Goal: Task Accomplishment & Management: Complete application form

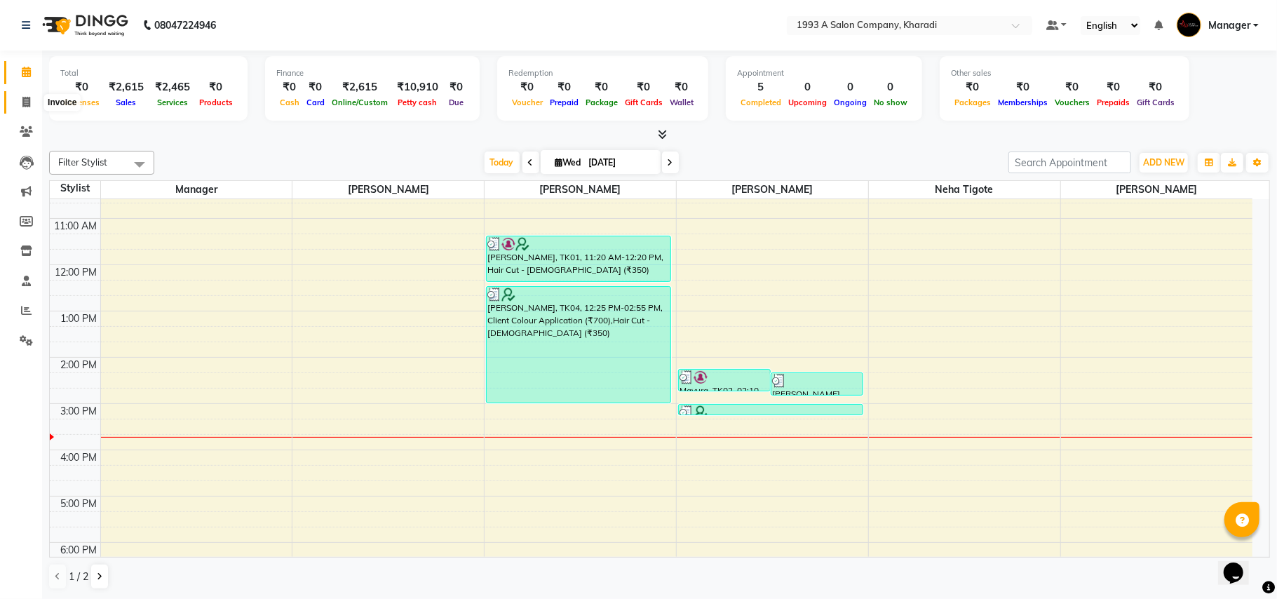
click at [27, 97] on icon at bounding box center [26, 102] width 8 height 11
select select "service"
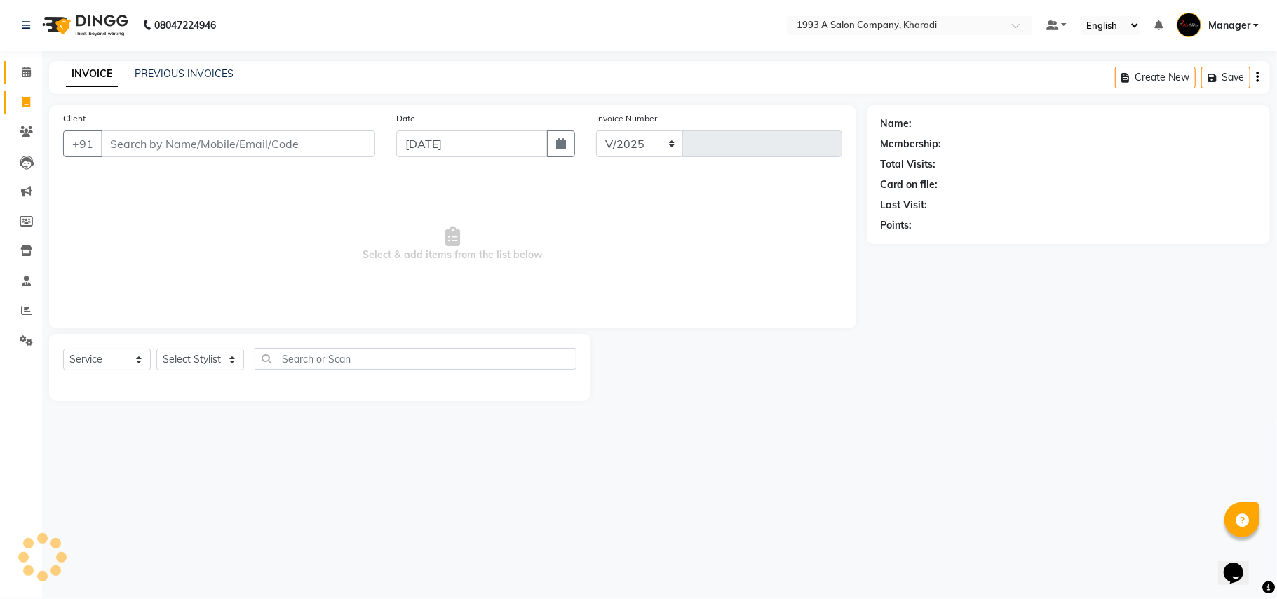
select select "651"
type input "1764"
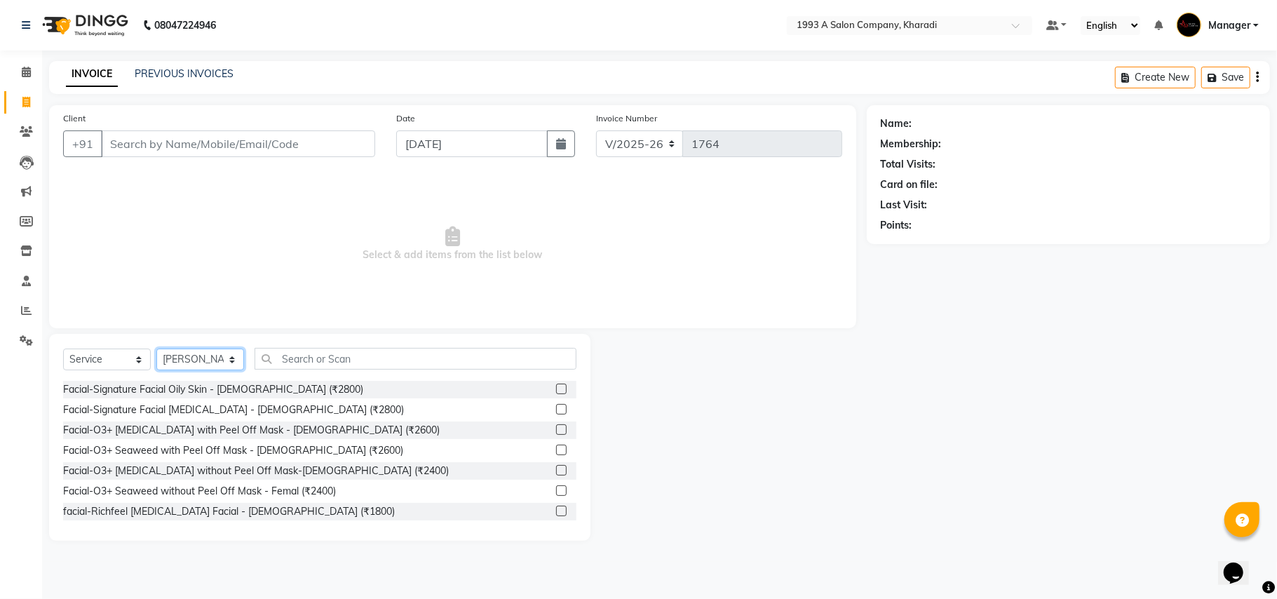
click at [217, 358] on select "Select Stylist [PERSON_NAME] [PERSON_NAME] Manager [PERSON_NAME] Neha Tigote [P…" at bounding box center [200, 360] width 88 height 22
select select "68583"
click at [156, 349] on select "Select Stylist [PERSON_NAME] [PERSON_NAME] Manager [PERSON_NAME] Neha Tigote [P…" at bounding box center [200, 360] width 88 height 22
click at [282, 357] on input "text" at bounding box center [416, 359] width 322 height 22
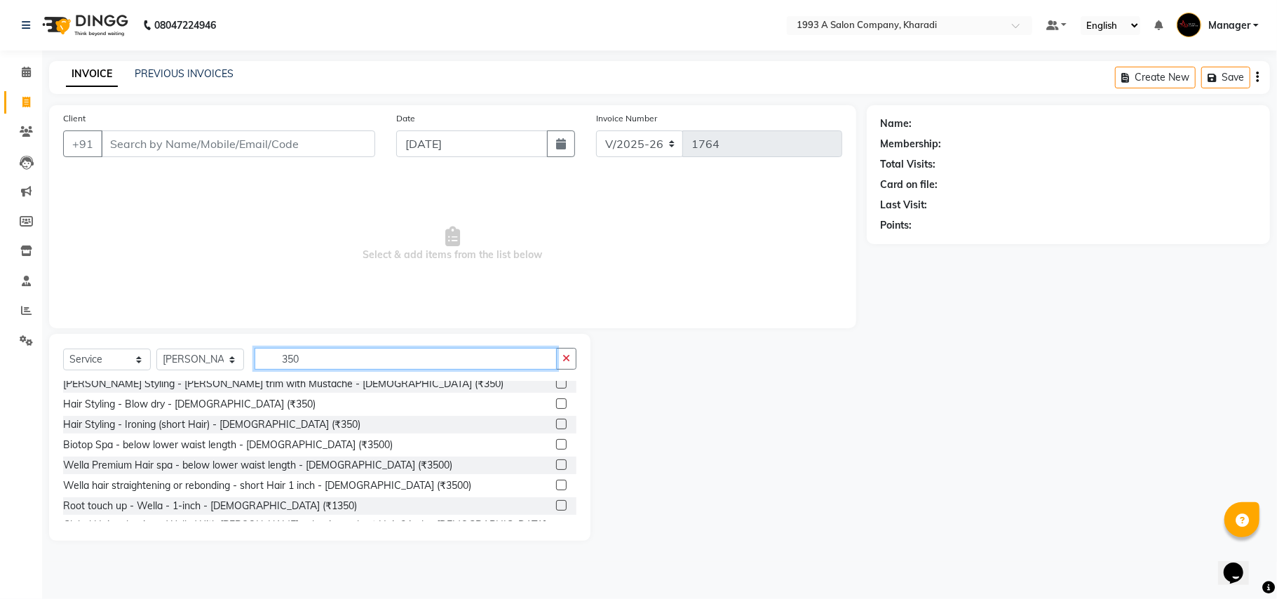
scroll to position [137, 0]
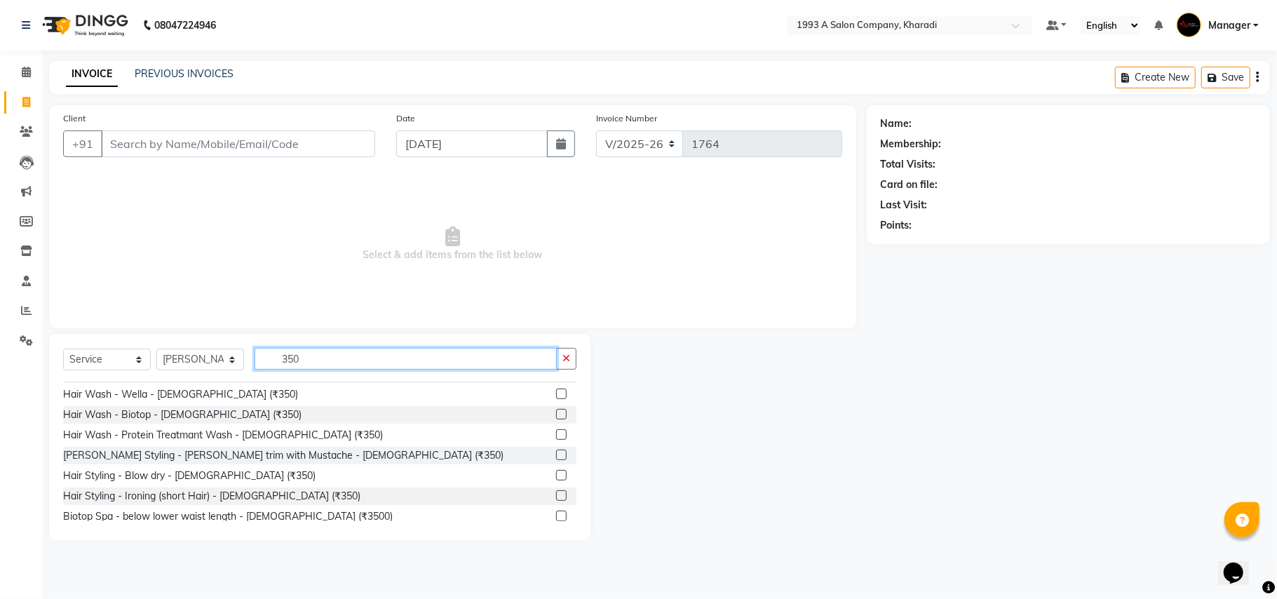
type input "350"
click at [556, 449] on div at bounding box center [566, 456] width 20 height 18
click at [556, 455] on label at bounding box center [561, 455] width 11 height 11
click at [556, 455] on input "checkbox" at bounding box center [560, 455] width 9 height 9
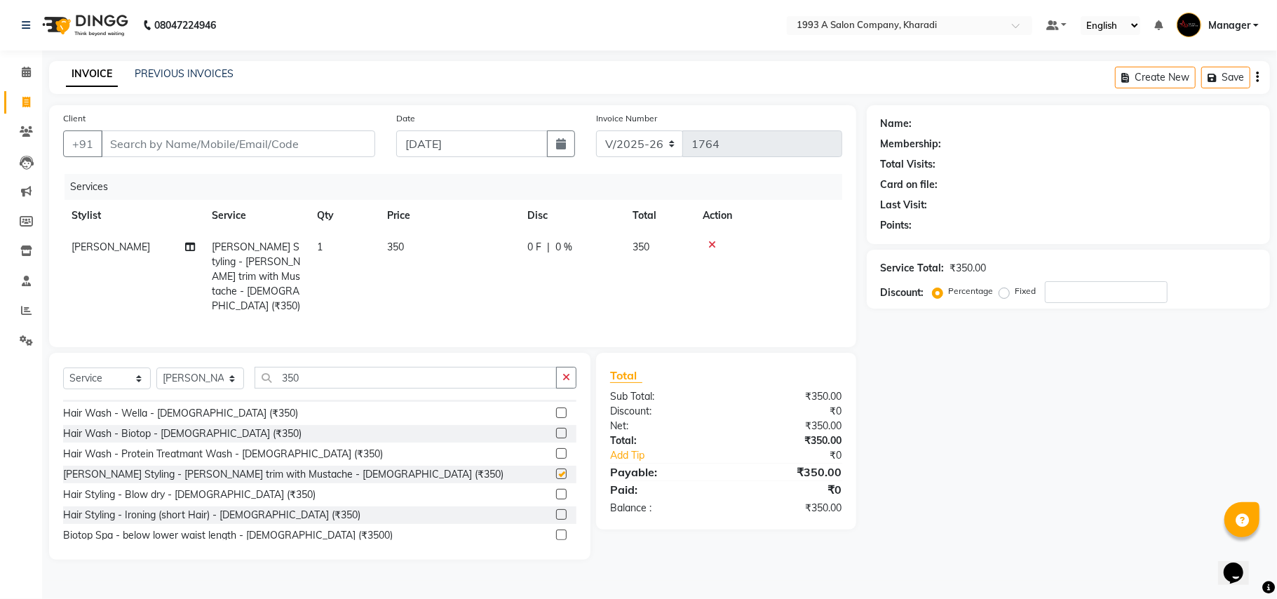
checkbox input "false"
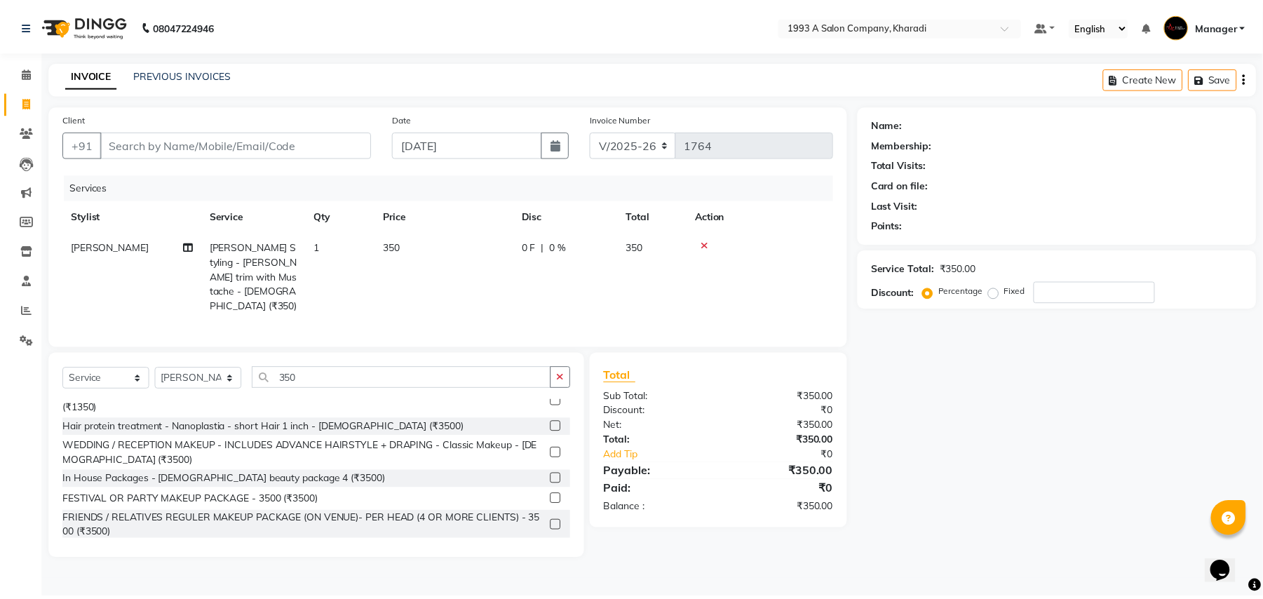
scroll to position [371, 0]
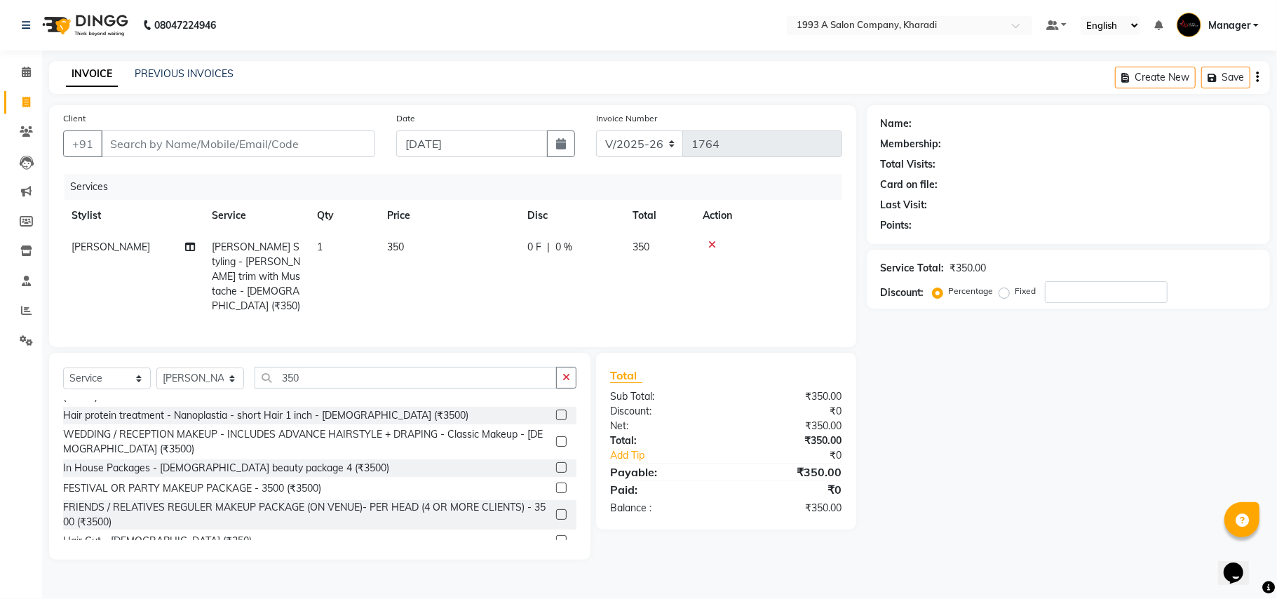
click at [556, 535] on label at bounding box center [561, 540] width 11 height 11
click at [556, 537] on input "checkbox" at bounding box center [560, 541] width 9 height 9
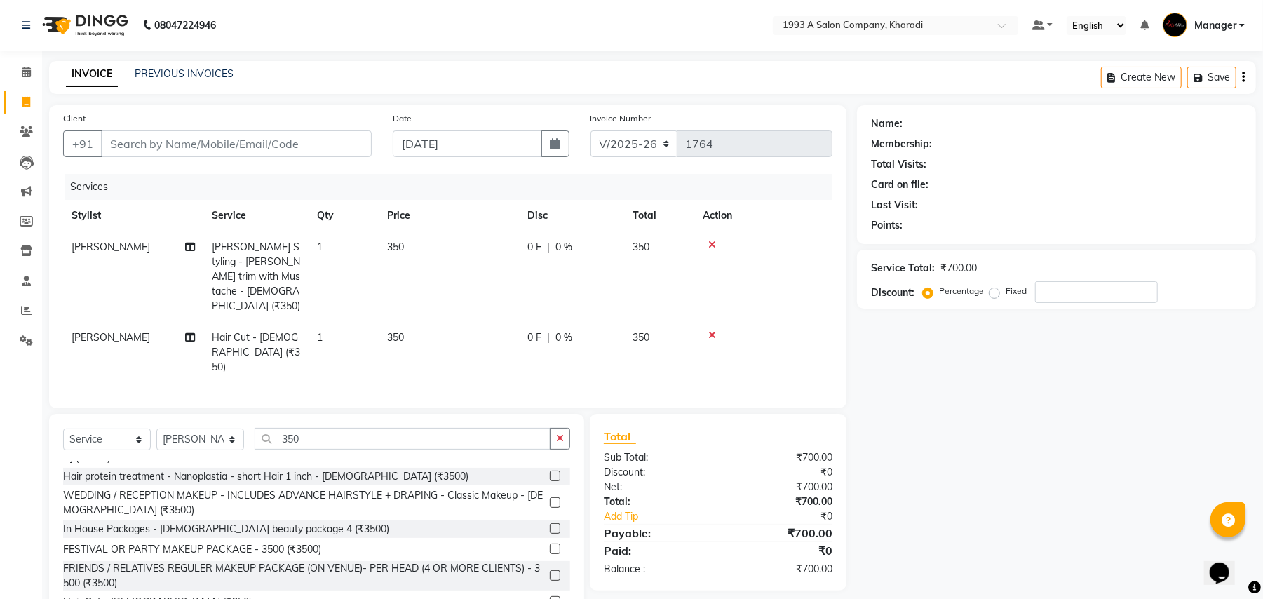
checkbox input "false"
click at [416, 322] on td "350" at bounding box center [449, 352] width 140 height 61
select select "68583"
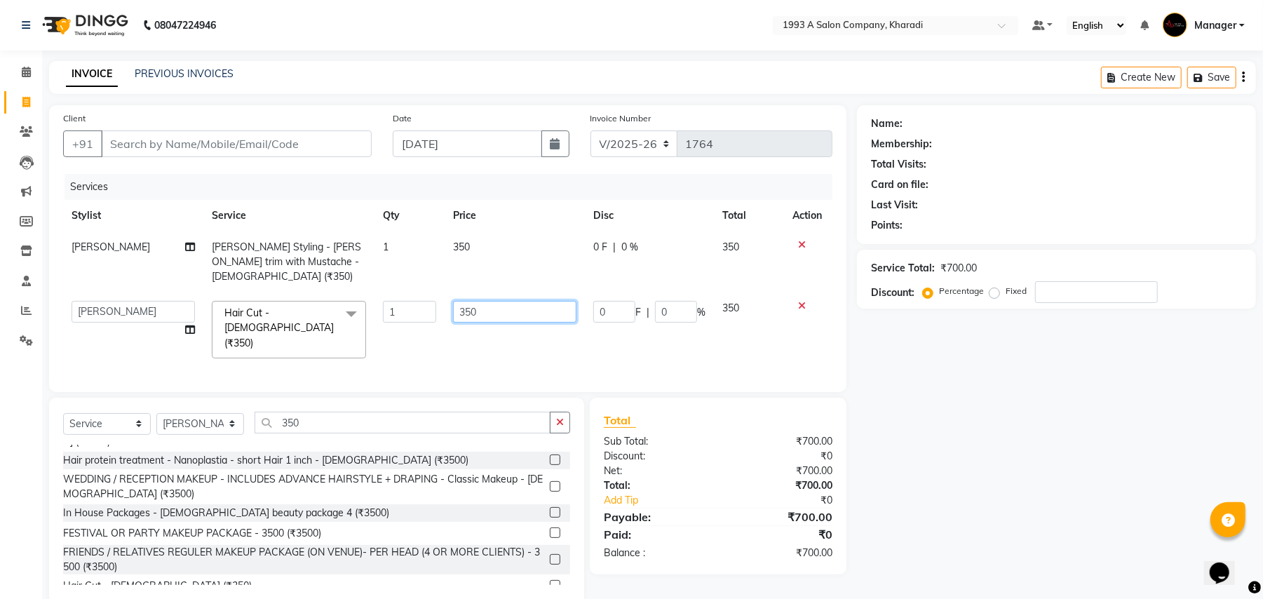
click at [492, 301] on input "350" at bounding box center [514, 312] width 123 height 22
type input "300"
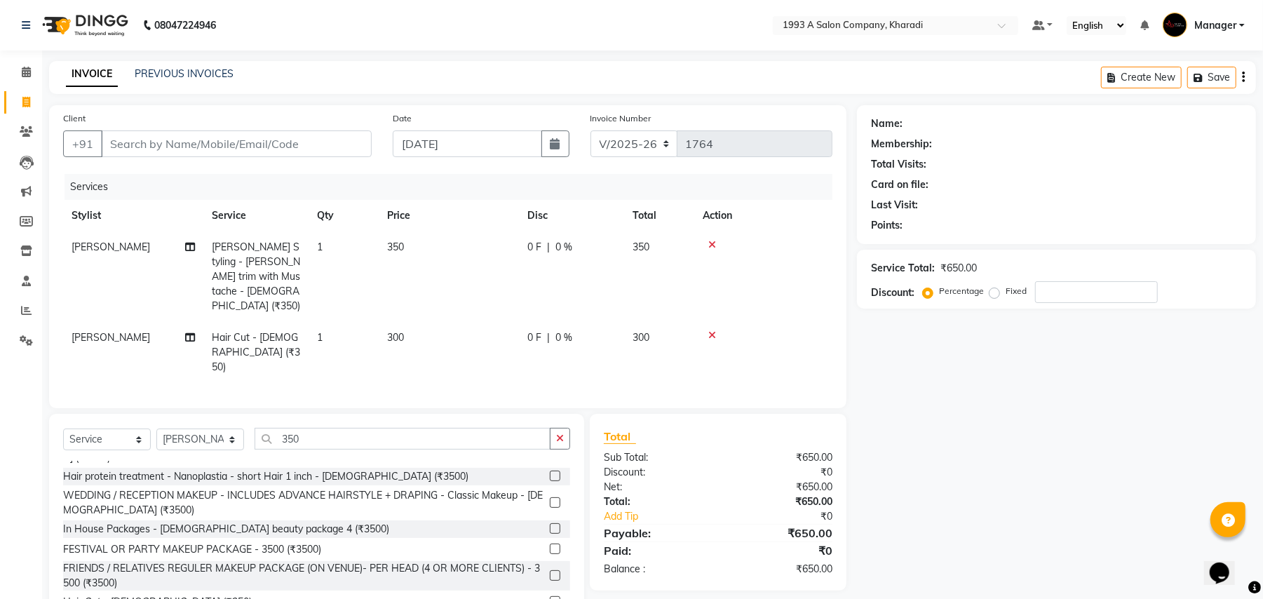
click at [475, 337] on div "Services Stylist Service Qty Price Disc Total Action [PERSON_NAME] [PERSON_NAME…" at bounding box center [448, 284] width 770 height 220
click at [114, 137] on input "Client" at bounding box center [236, 143] width 271 height 27
type input "7"
type input "0"
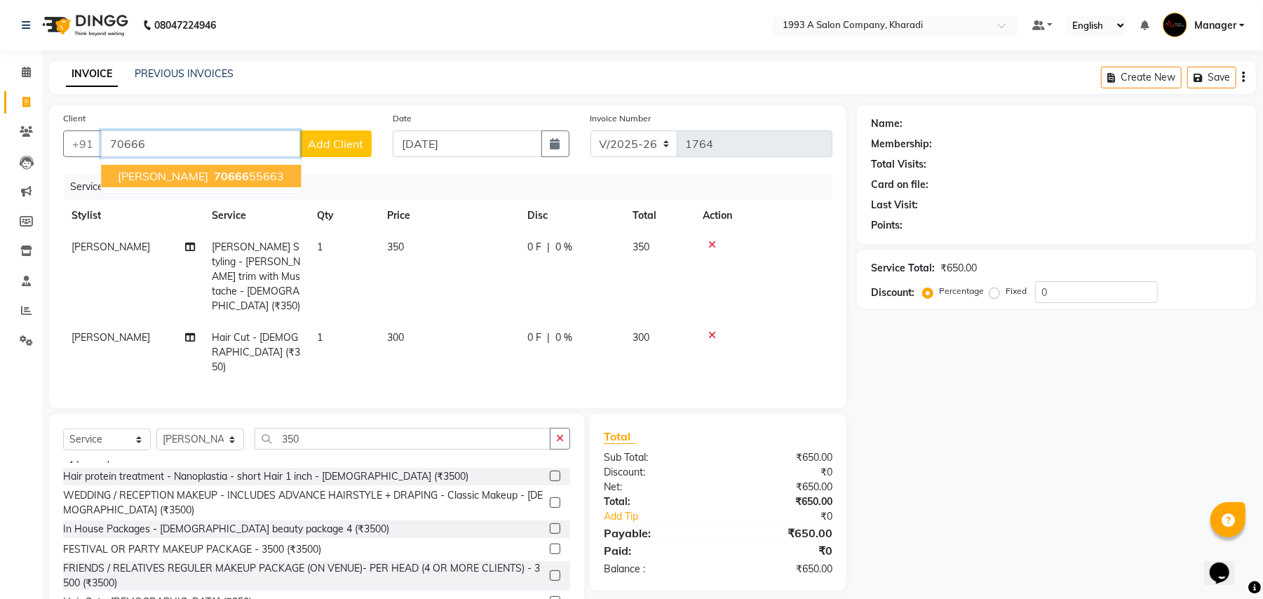
click at [153, 180] on span "[PERSON_NAME]" at bounding box center [163, 176] width 90 height 14
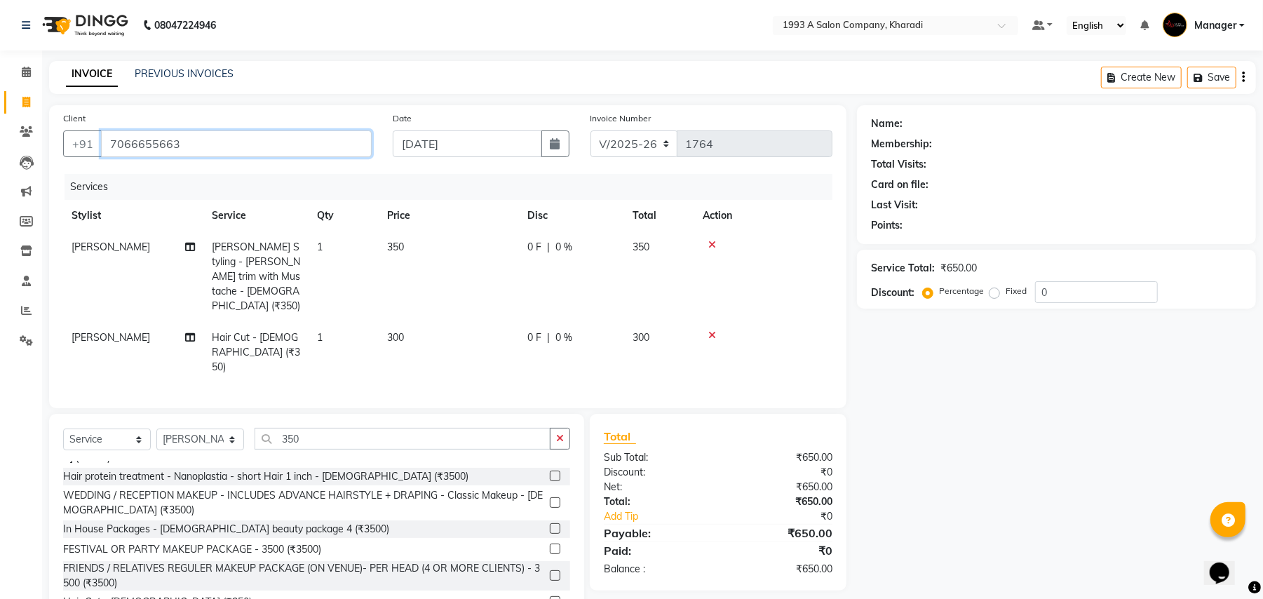
type input "7066655663"
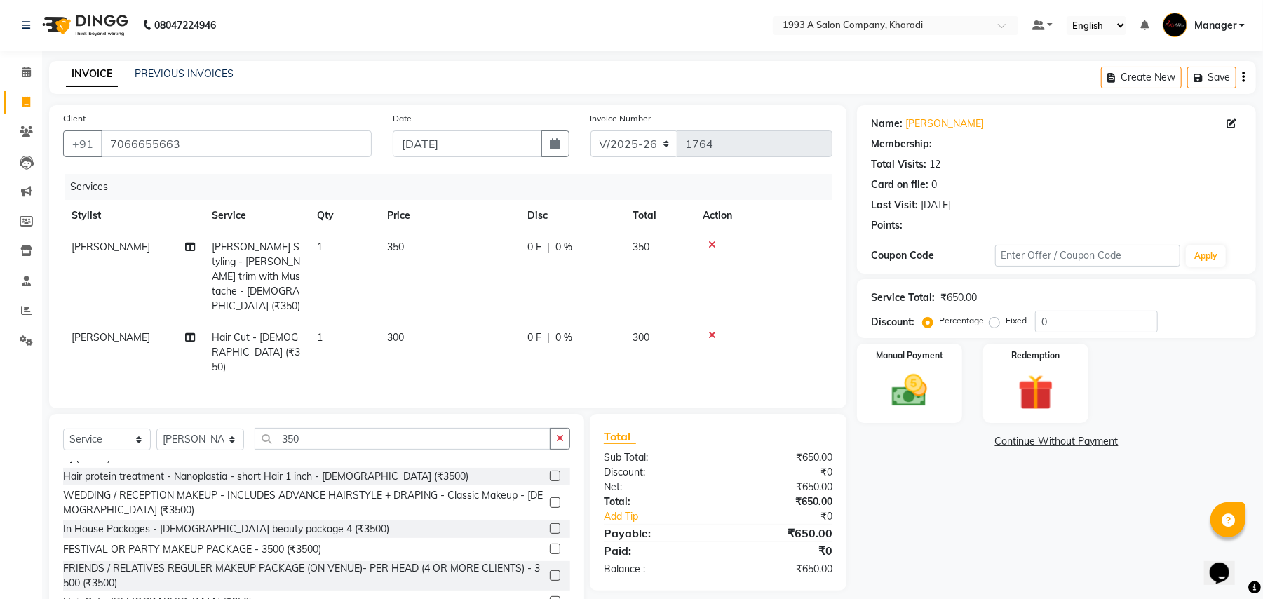
select select "1: Object"
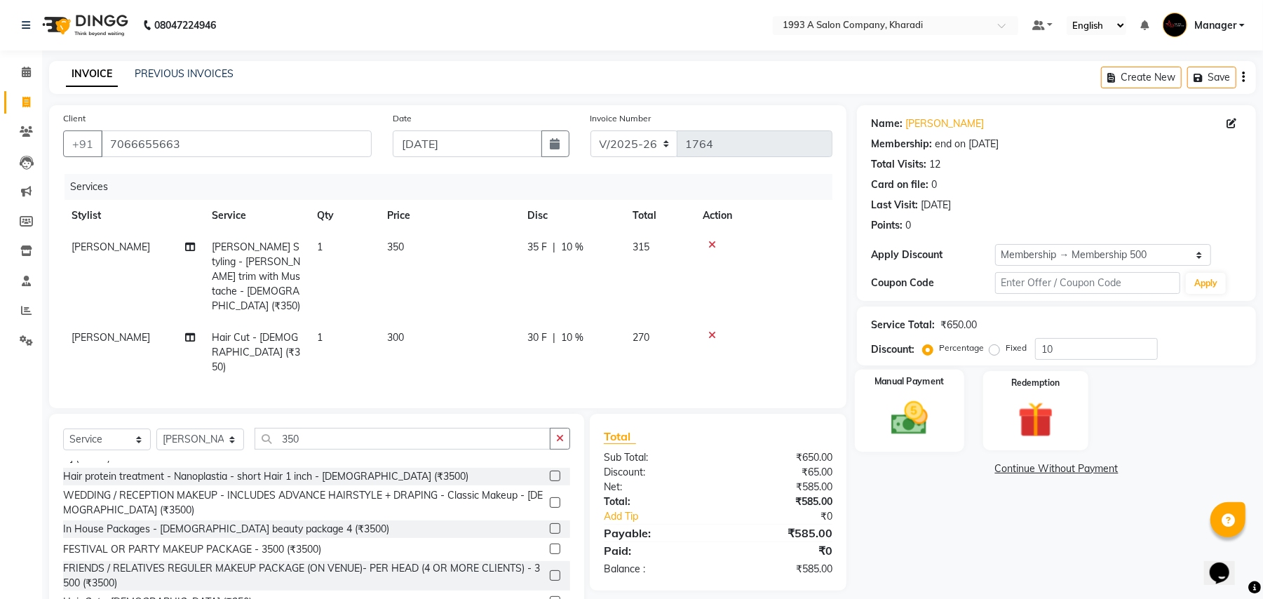
click at [923, 411] on img at bounding box center [910, 418] width 60 height 43
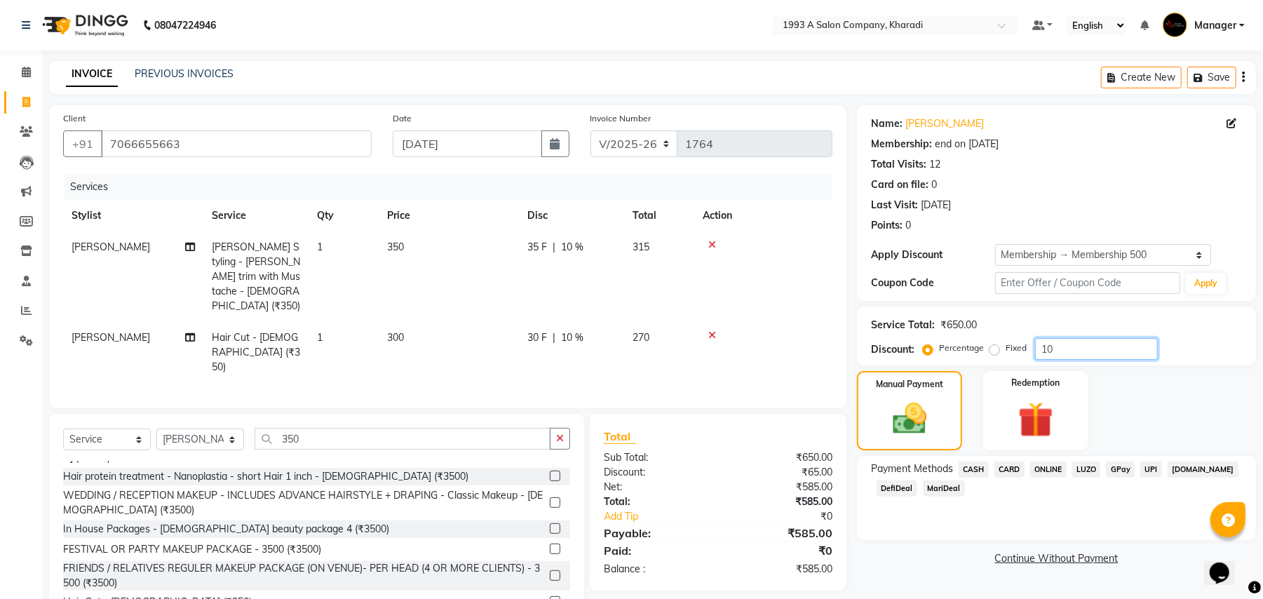
click at [1096, 354] on input "10" at bounding box center [1096, 349] width 123 height 22
type input "15"
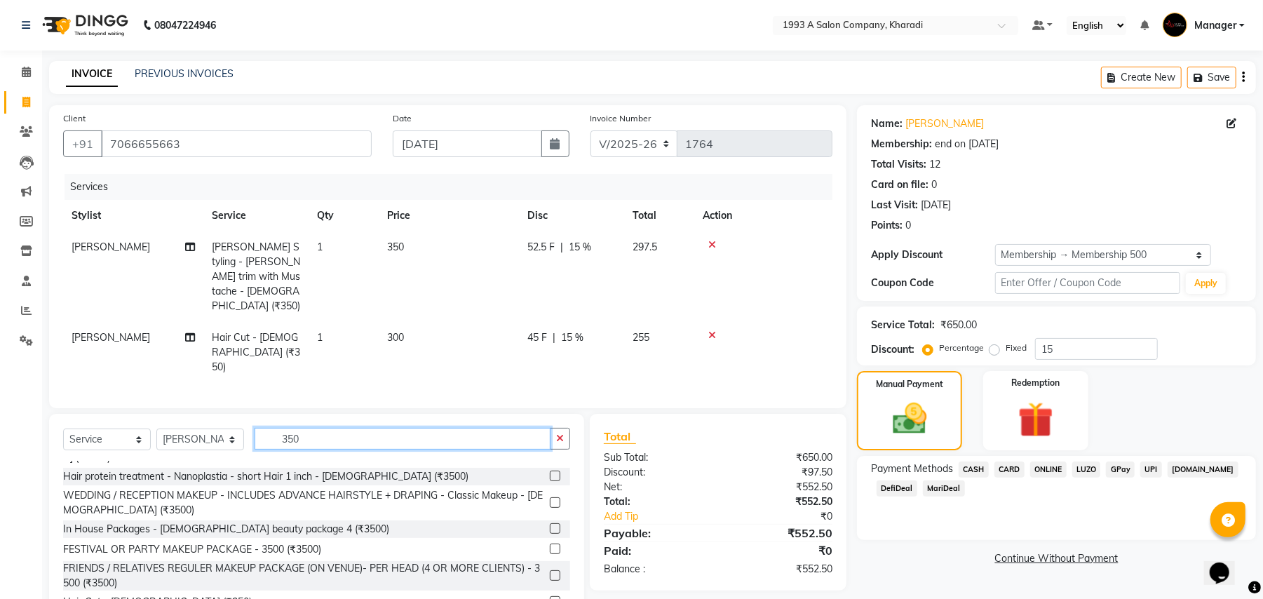
click at [320, 428] on input "350" at bounding box center [403, 439] width 296 height 22
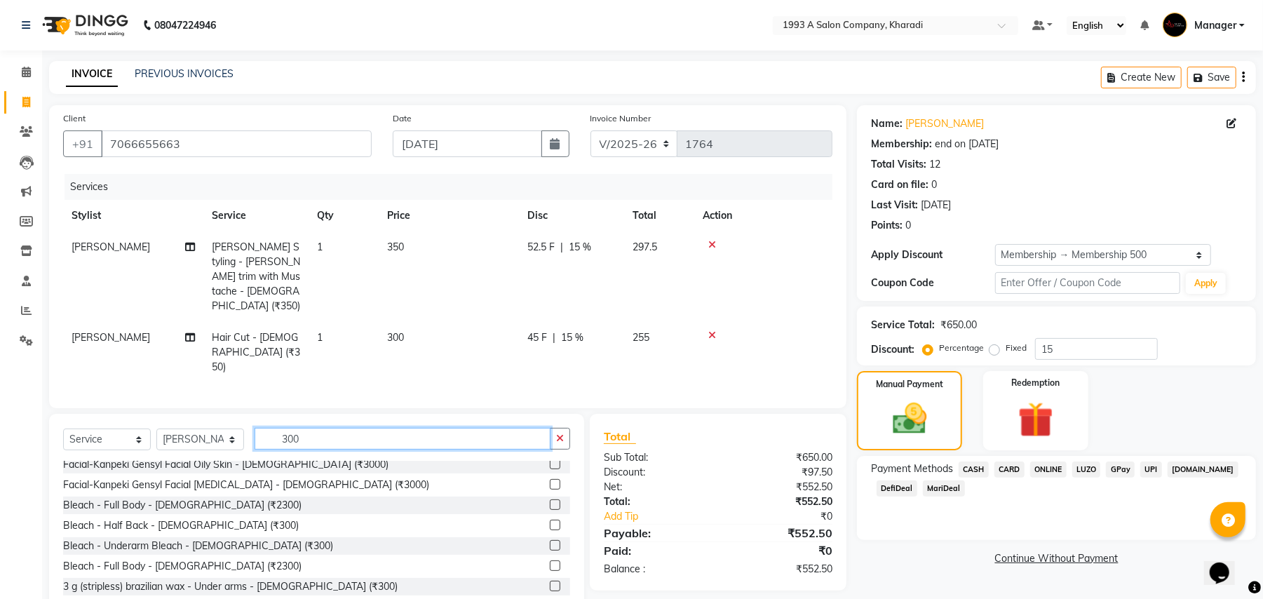
scroll to position [936, 0]
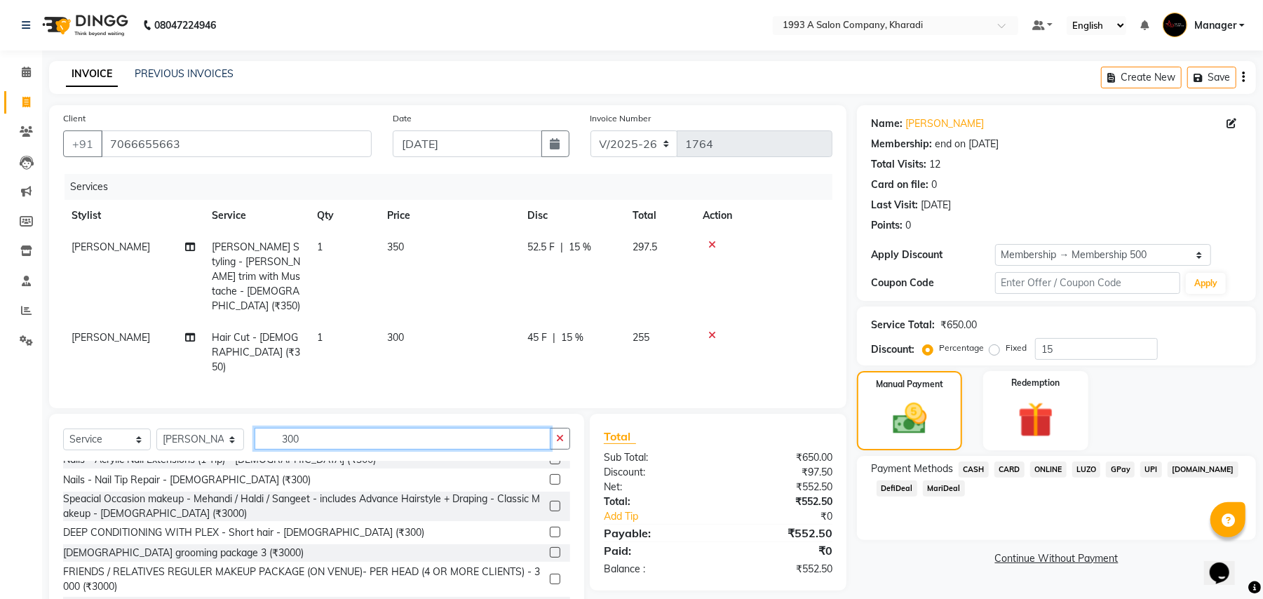
type input "300"
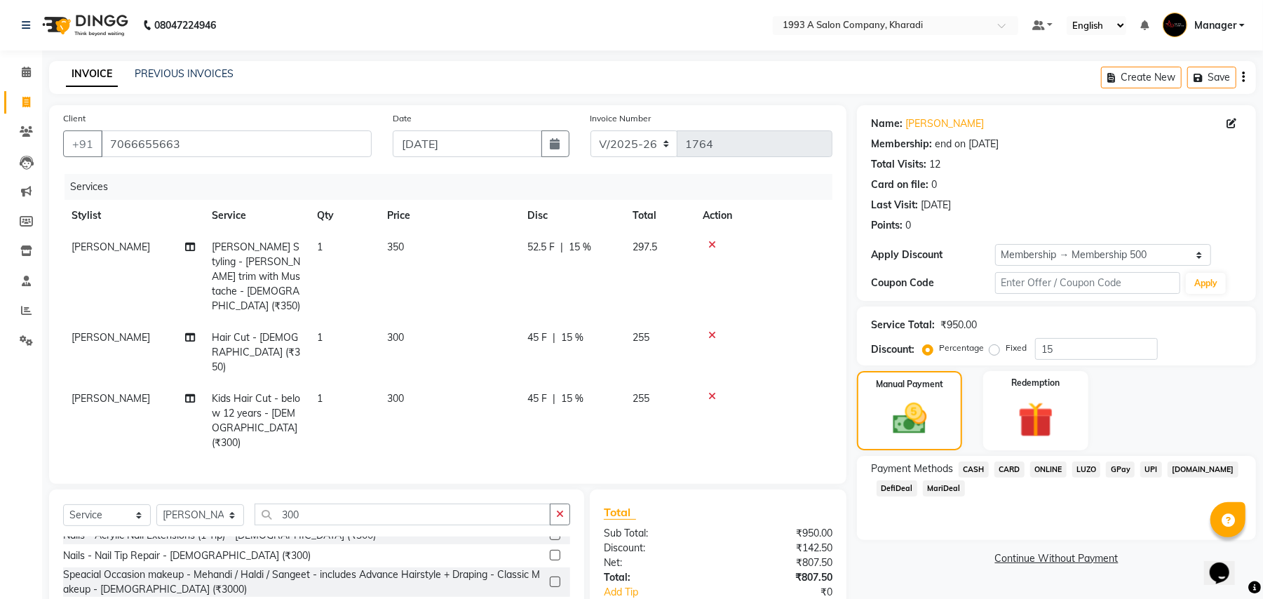
checkbox input "false"
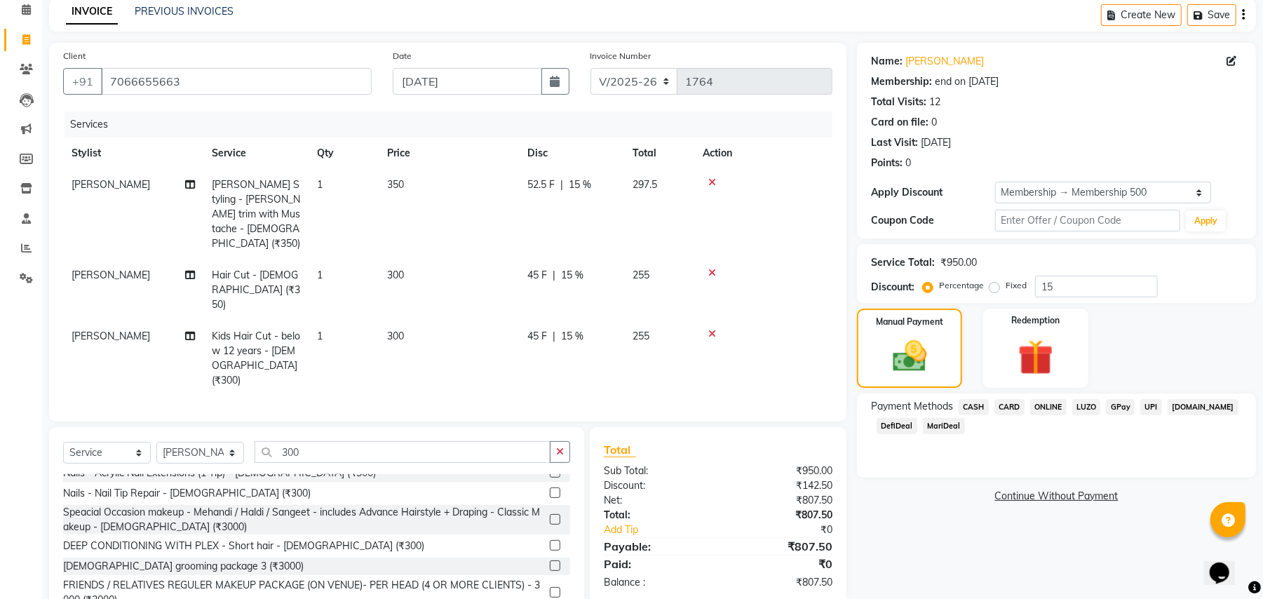
scroll to position [74, 0]
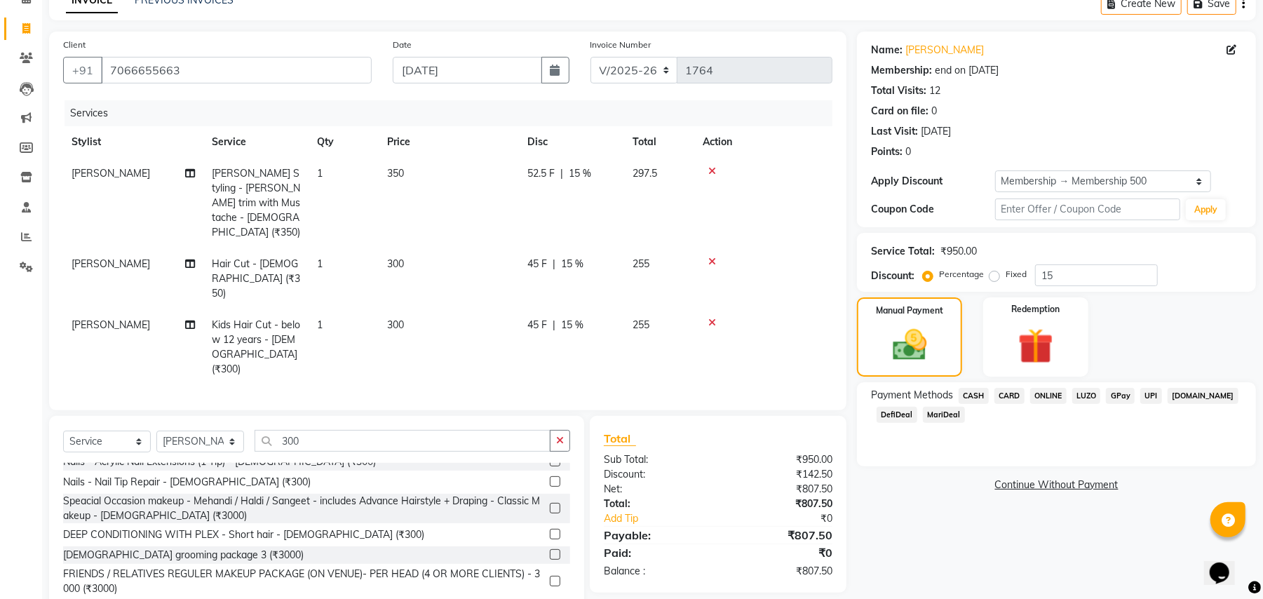
click at [952, 412] on span "MariDeal" at bounding box center [944, 415] width 42 height 16
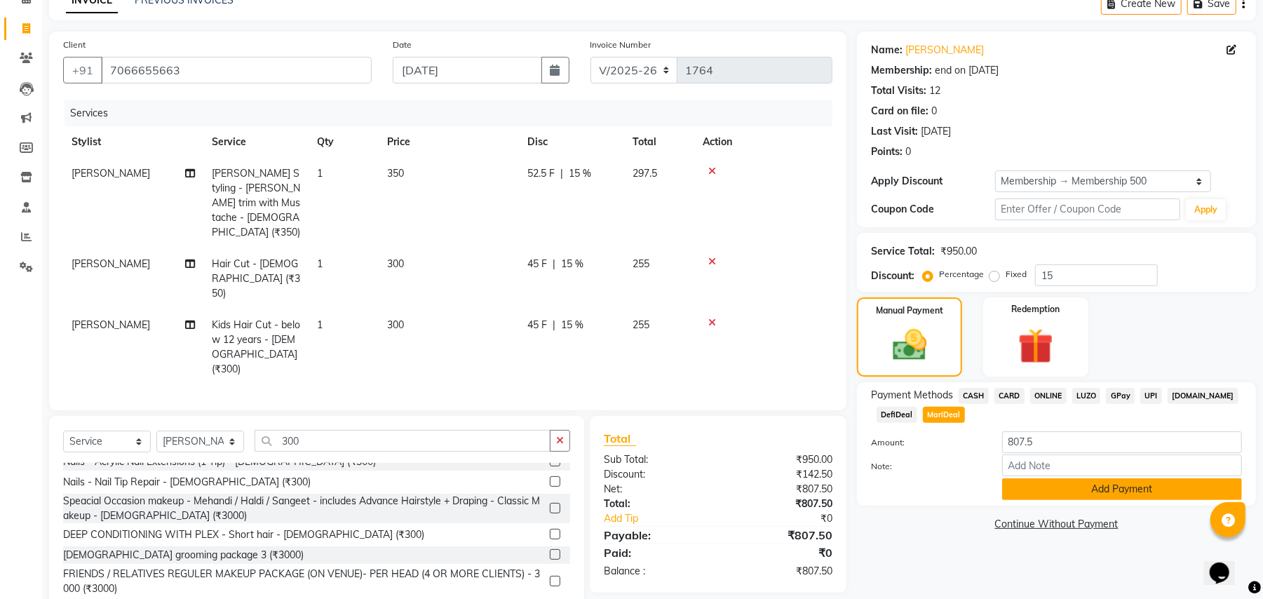
click at [1087, 495] on button "Add Payment" at bounding box center [1122, 489] width 240 height 22
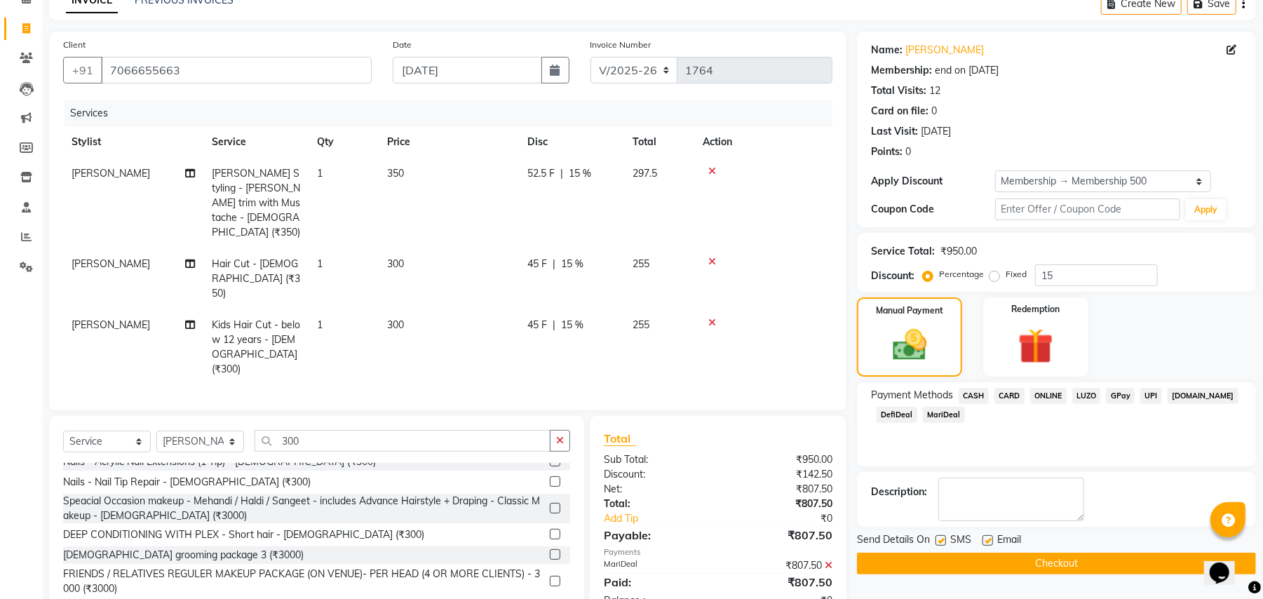
click at [1024, 558] on button "Checkout" at bounding box center [1056, 564] width 399 height 22
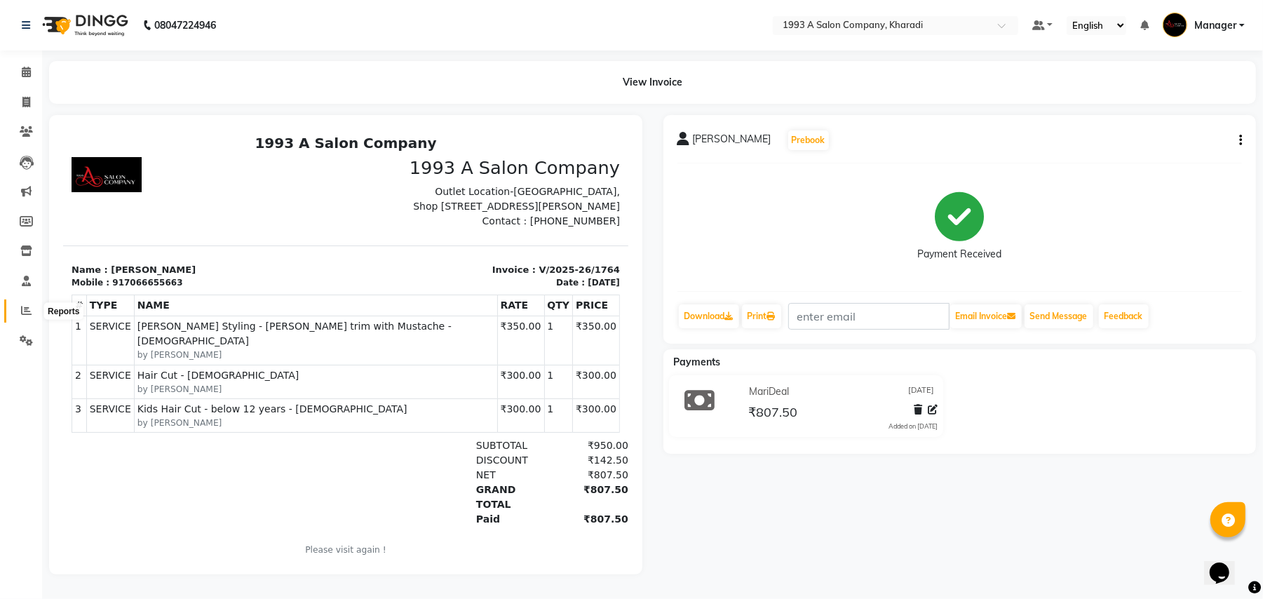
click at [21, 315] on icon at bounding box center [26, 310] width 11 height 11
